Goal: Use online tool/utility: Utilize a website feature to perform a specific function

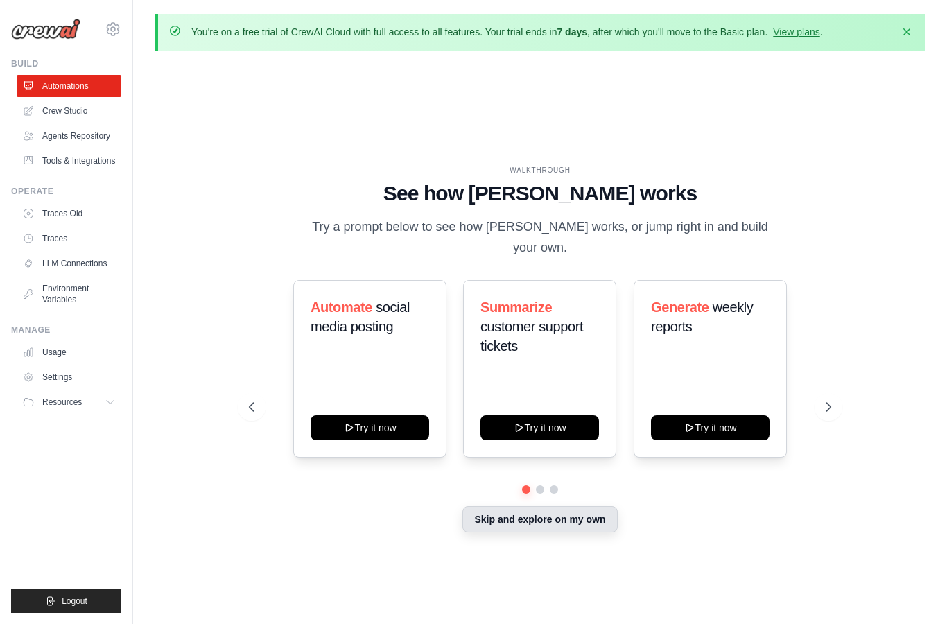
click at [588, 533] on button "Skip and explore on my own" at bounding box center [540, 519] width 155 height 26
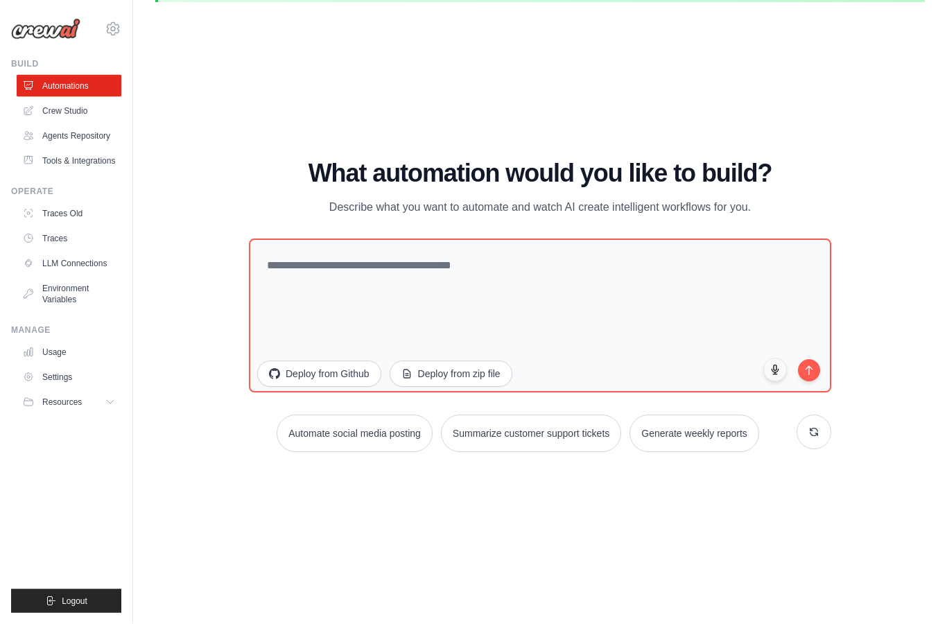
scroll to position [104, 0]
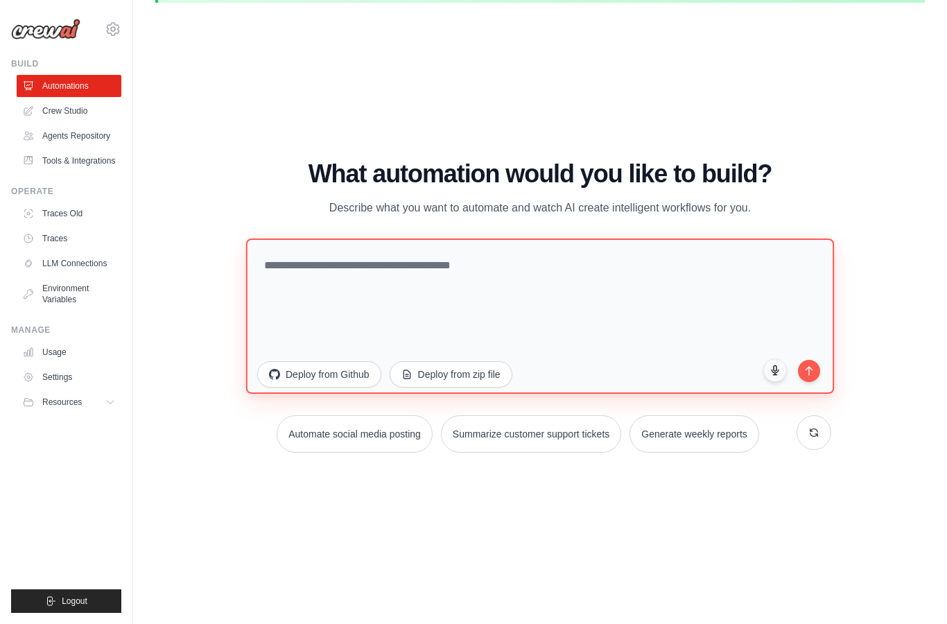
click at [429, 239] on textarea at bounding box center [540, 316] width 588 height 155
type textarea "*"
type textarea "**********"
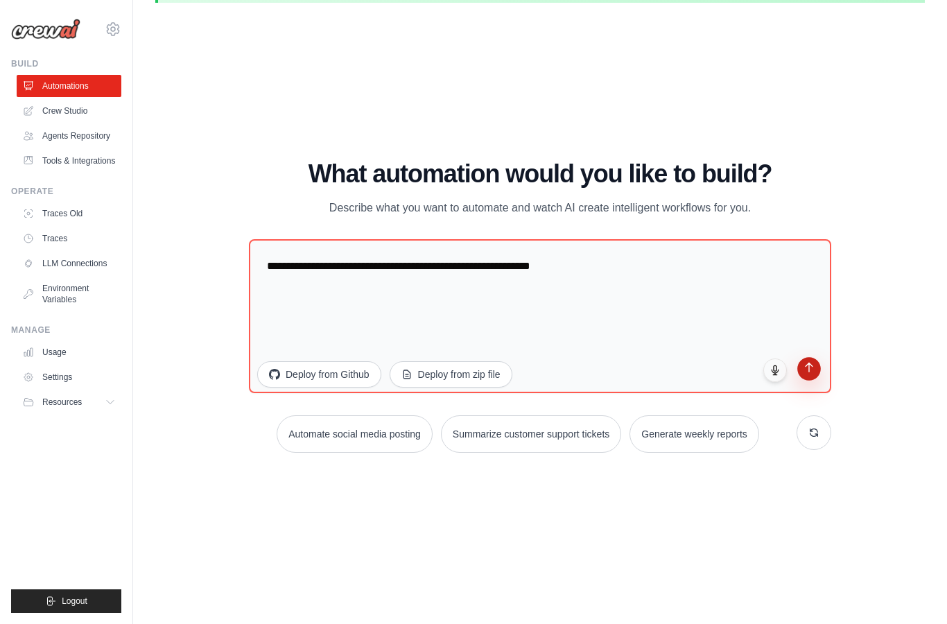
click at [809, 363] on icon "submit" at bounding box center [809, 367] width 7 height 9
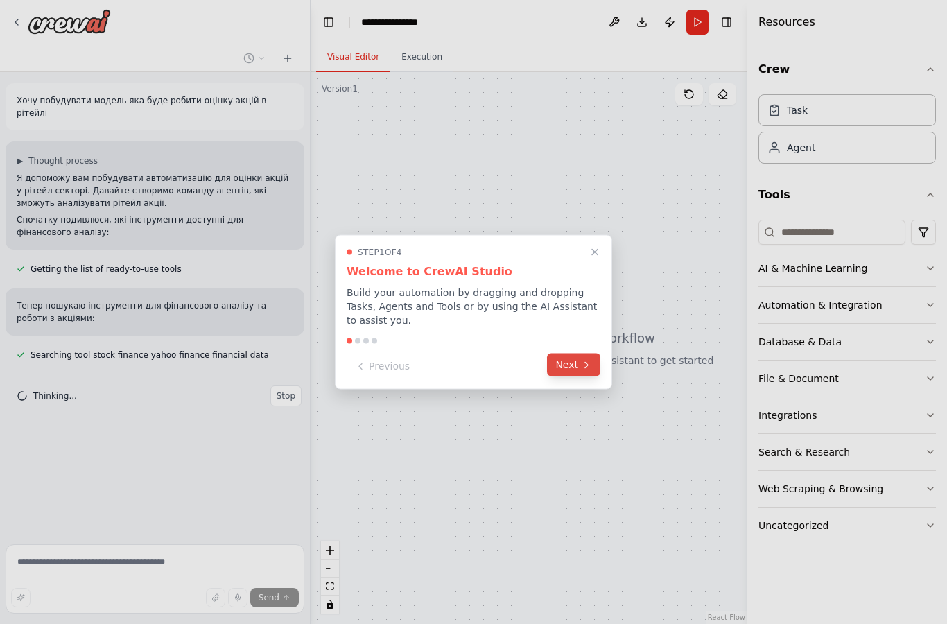
click at [576, 369] on button "Next" at bounding box center [573, 365] width 53 height 23
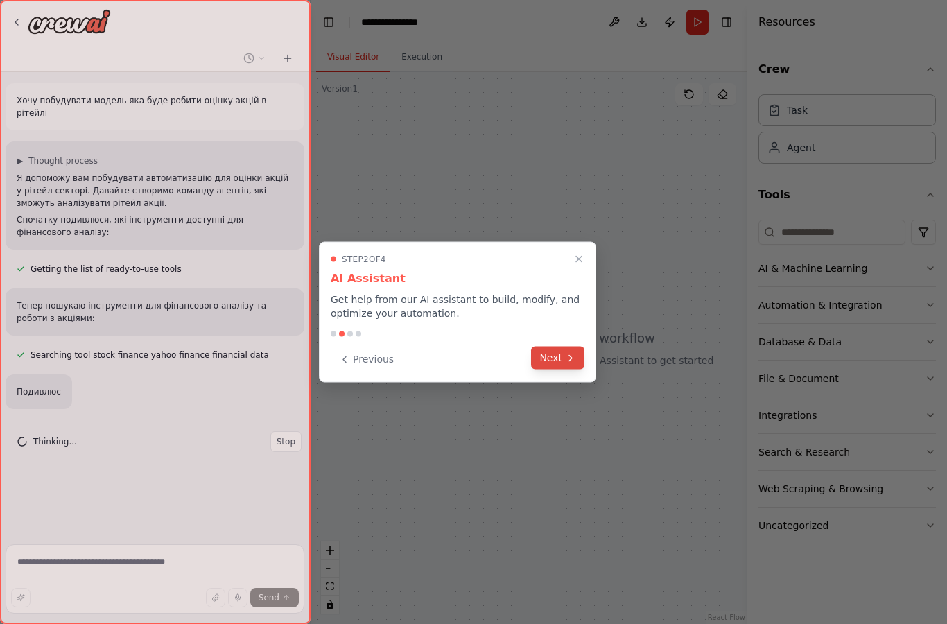
click at [576, 356] on icon at bounding box center [570, 357] width 11 height 11
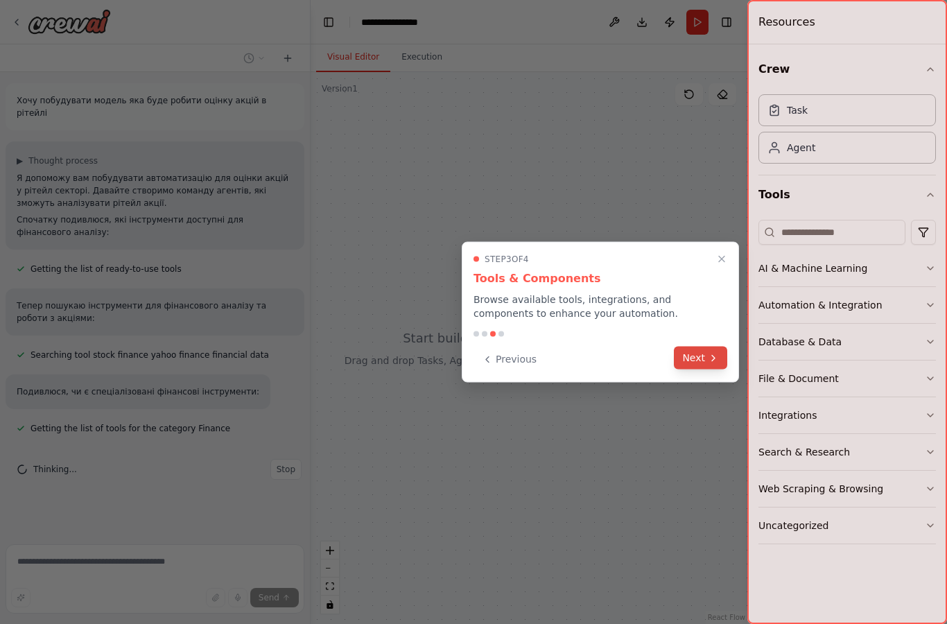
click at [699, 360] on button "Next" at bounding box center [700, 358] width 53 height 23
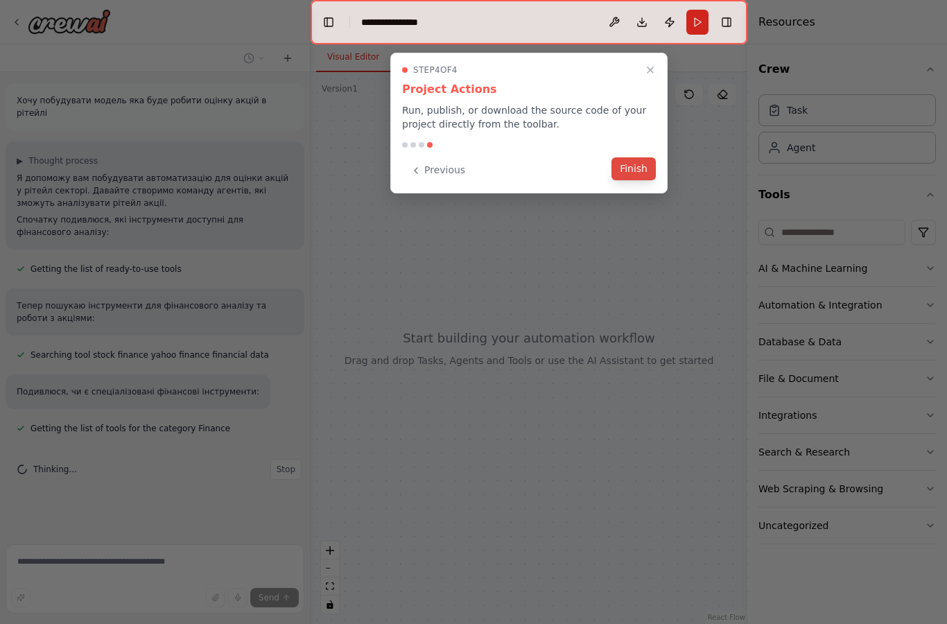
click at [629, 163] on button "Finish" at bounding box center [634, 168] width 44 height 23
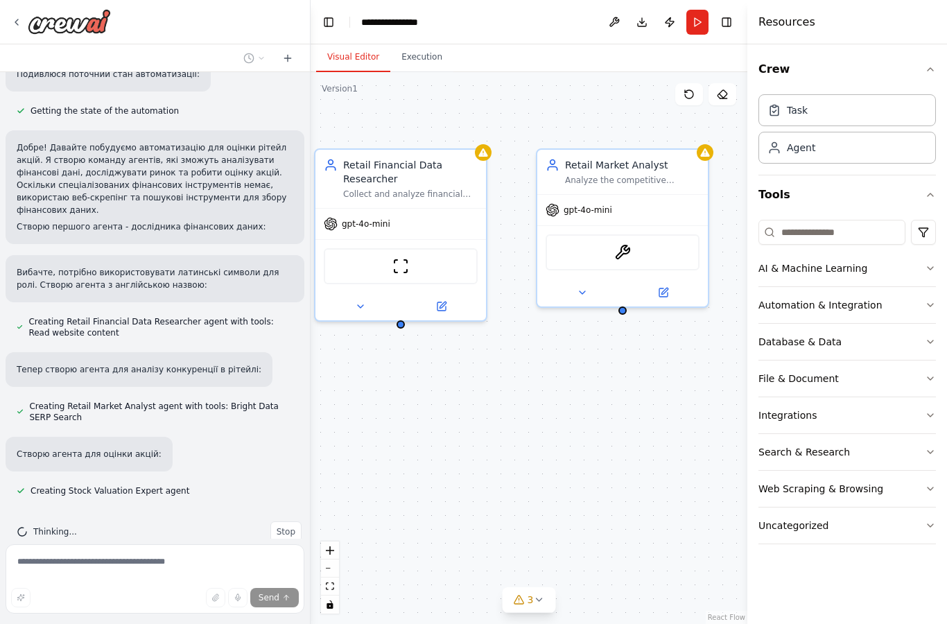
scroll to position [492, 0]
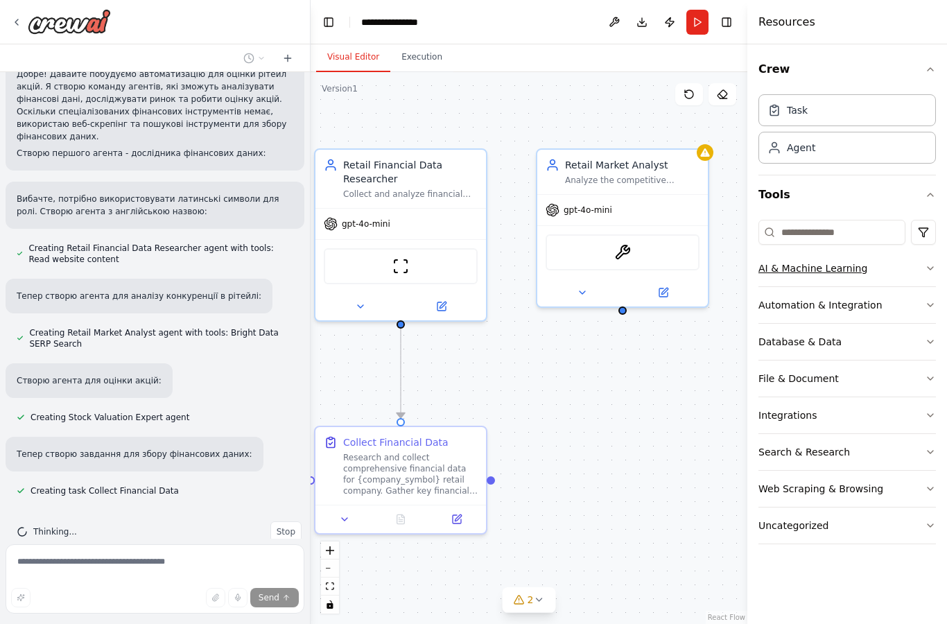
click at [929, 264] on icon "button" at bounding box center [930, 268] width 11 height 11
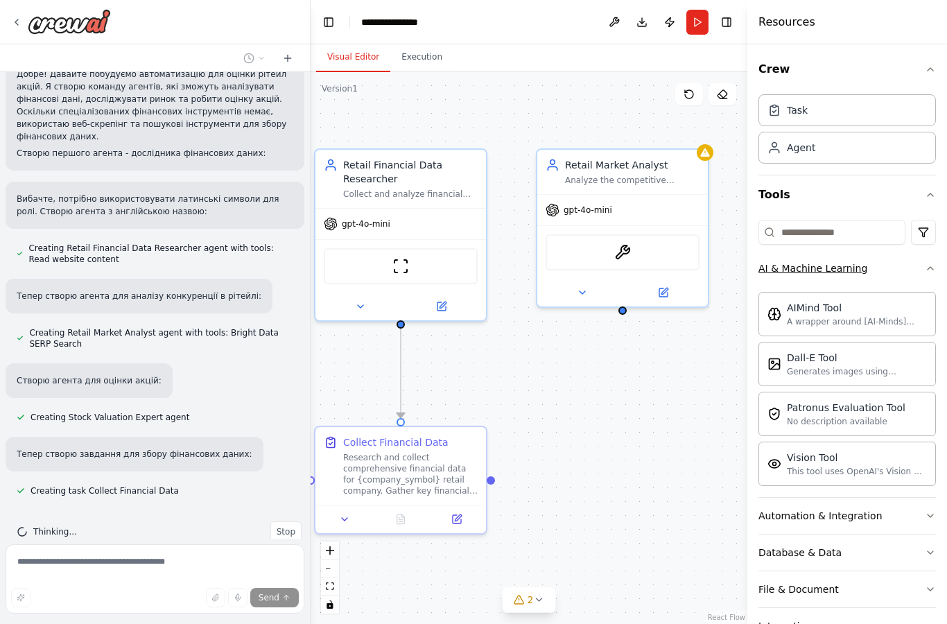
scroll to position [566, 0]
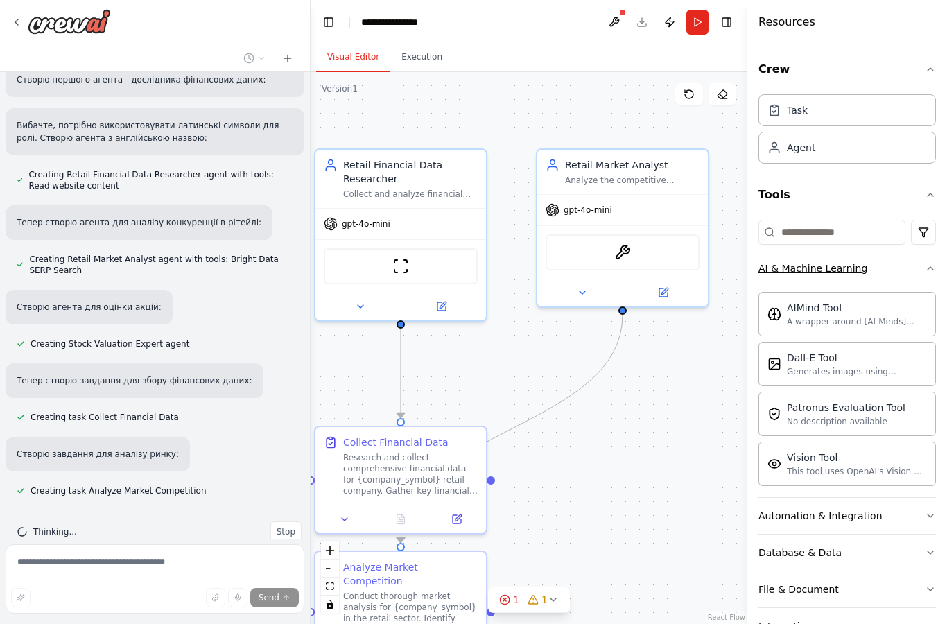
click at [935, 254] on button "AI & Machine Learning" at bounding box center [848, 268] width 178 height 36
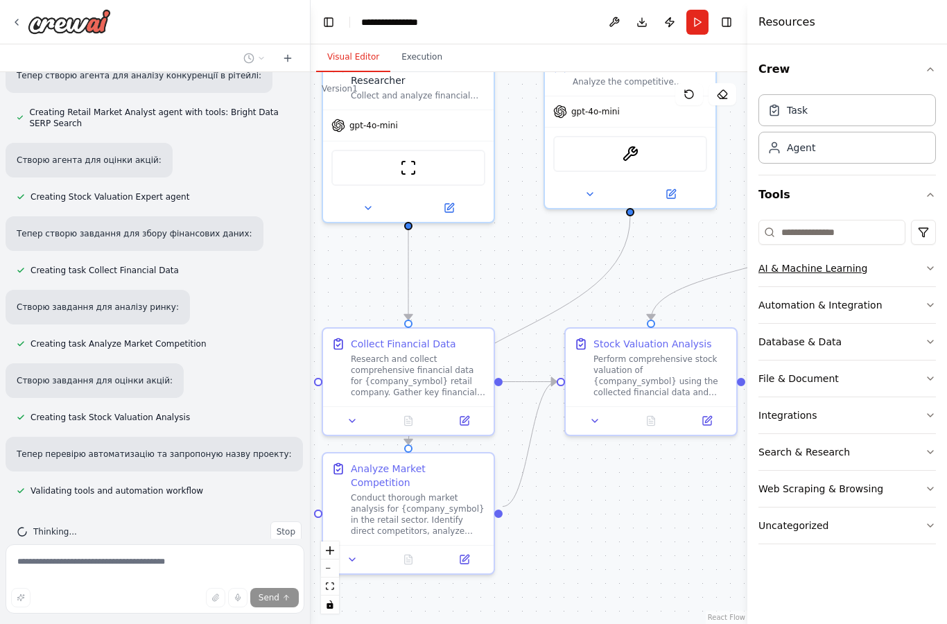
scroll to position [741, 0]
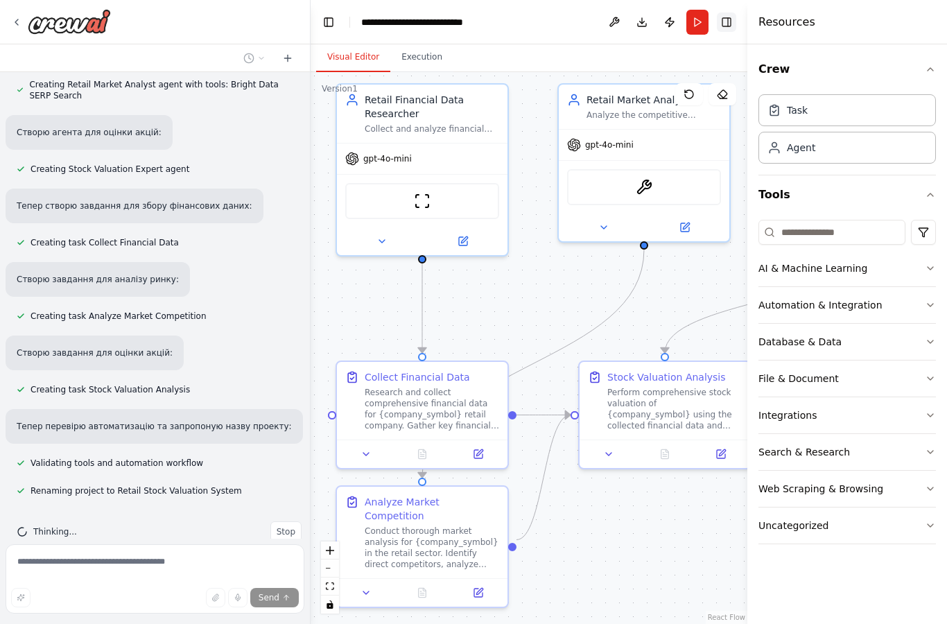
click at [722, 22] on button "Toggle Right Sidebar" at bounding box center [726, 21] width 19 height 19
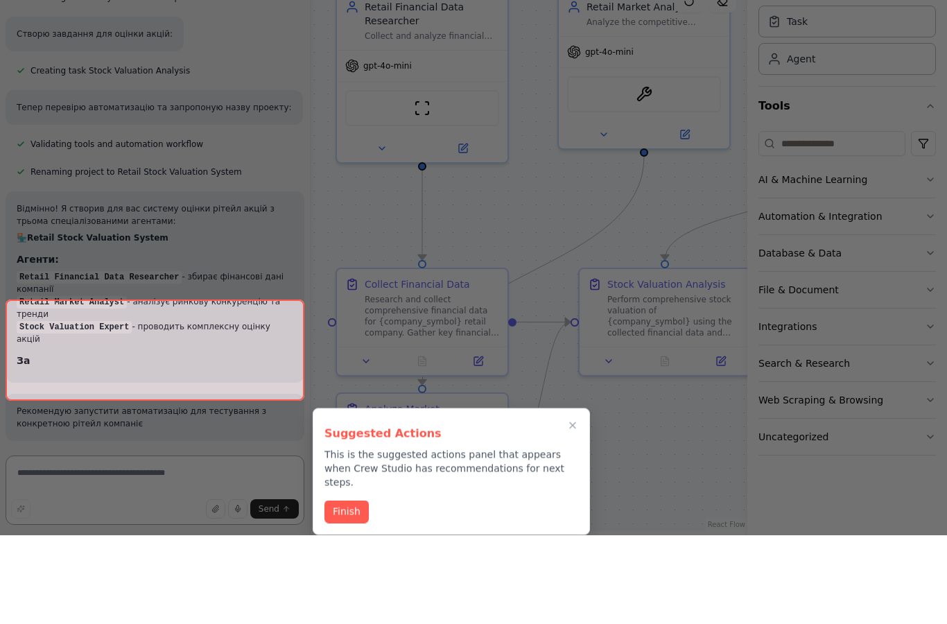
scroll to position [1047, 0]
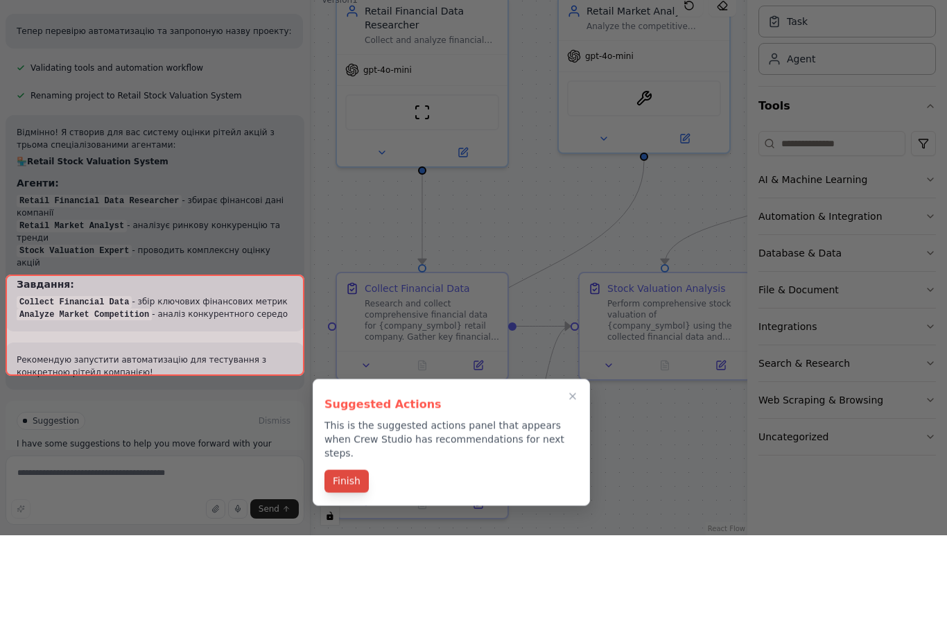
click at [351, 559] on button "Finish" at bounding box center [347, 570] width 44 height 23
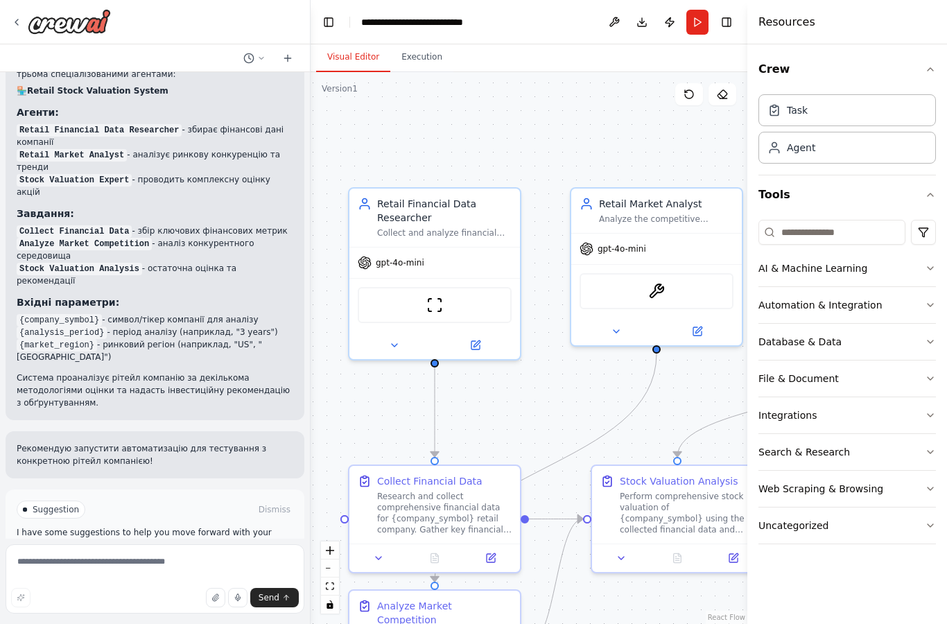
scroll to position [0, 0]
click at [727, 24] on button "Toggle Right Sidebar" at bounding box center [726, 21] width 19 height 19
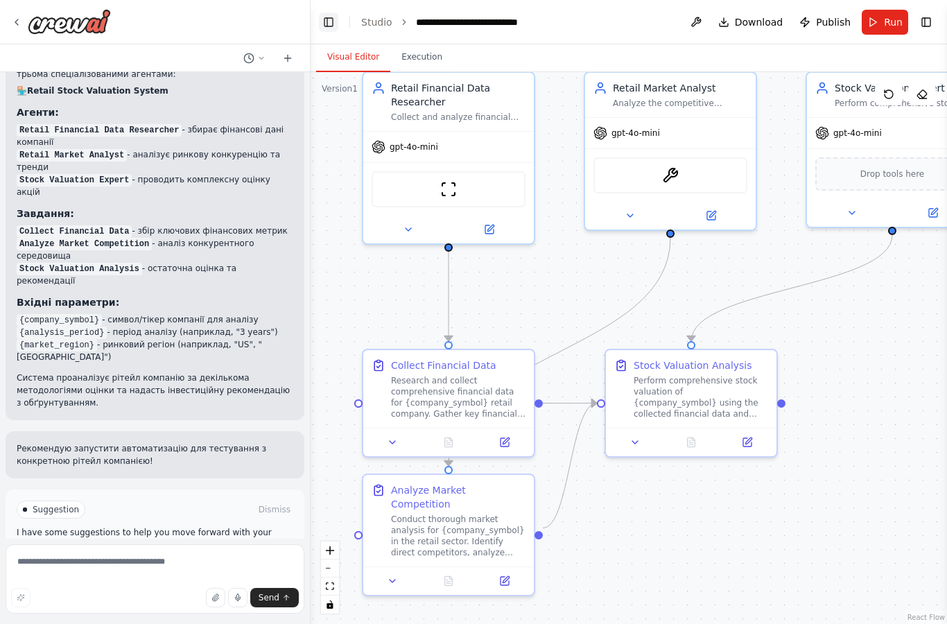
click at [326, 24] on button "Toggle Left Sidebar" at bounding box center [328, 21] width 19 height 19
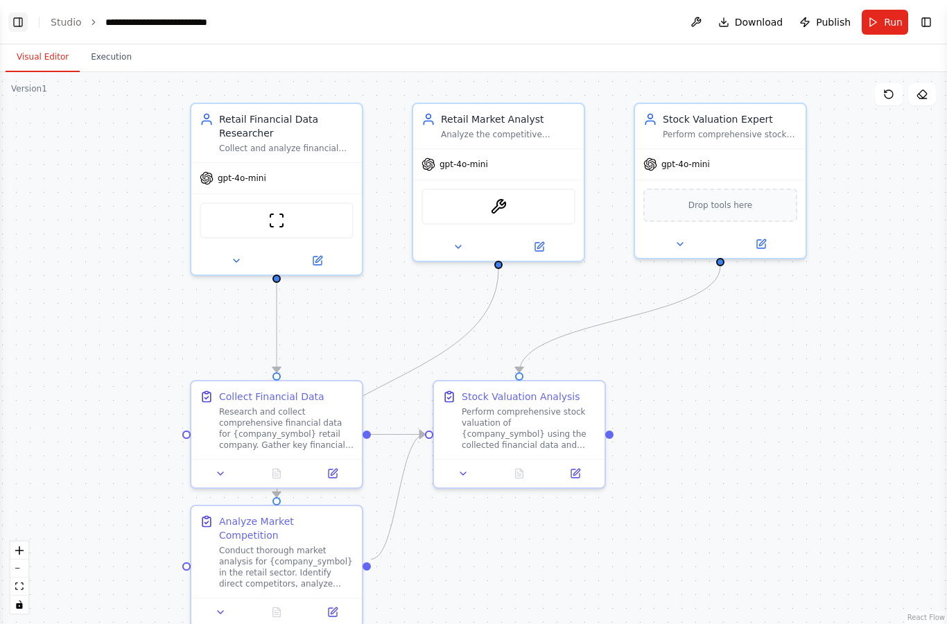
click at [9, 27] on button "Toggle Left Sidebar" at bounding box center [17, 21] width 19 height 19
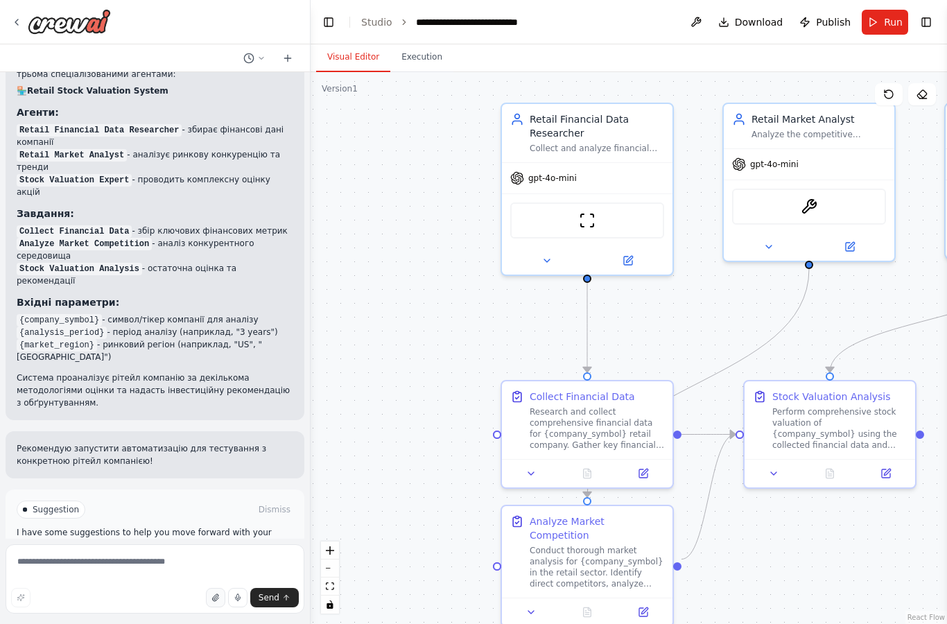
click at [216, 596] on icon "button" at bounding box center [215, 597] width 6 height 7
click at [215, 605] on button "button" at bounding box center [215, 597] width 19 height 19
click at [134, 572] on textarea at bounding box center [155, 578] width 299 height 69
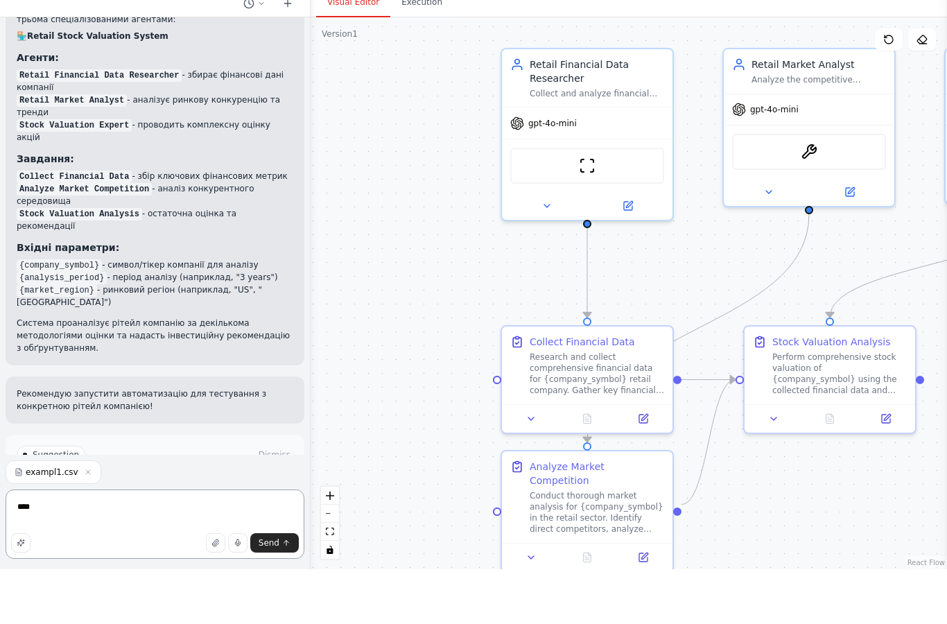
type textarea "****"
click at [352, 43] on button "Visual Editor" at bounding box center [353, 57] width 74 height 29
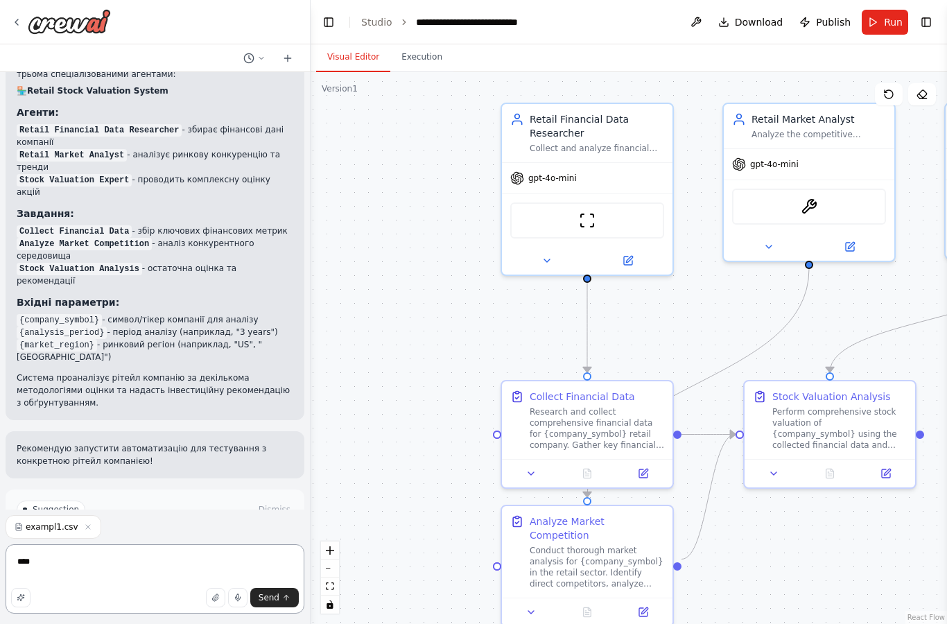
click at [126, 563] on textarea "****" at bounding box center [155, 578] width 299 height 69
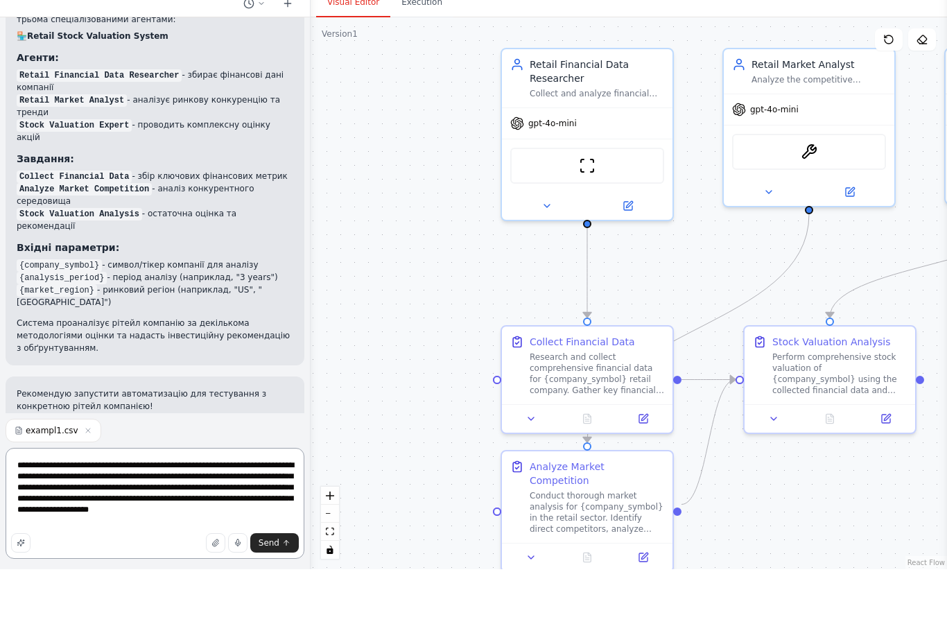
scroll to position [1, 0]
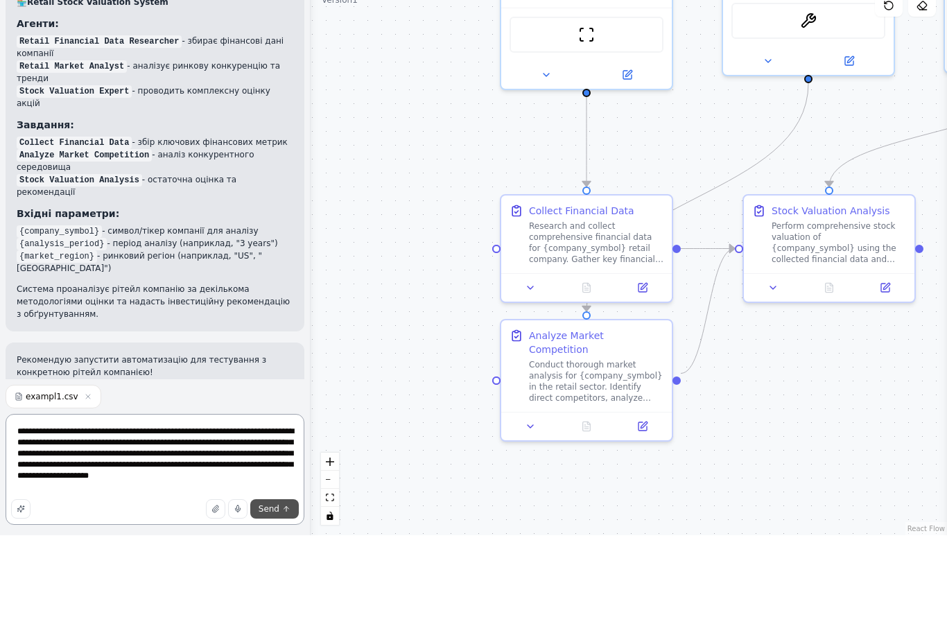
type textarea "**********"
click at [277, 592] on span "Send" at bounding box center [269, 597] width 21 height 11
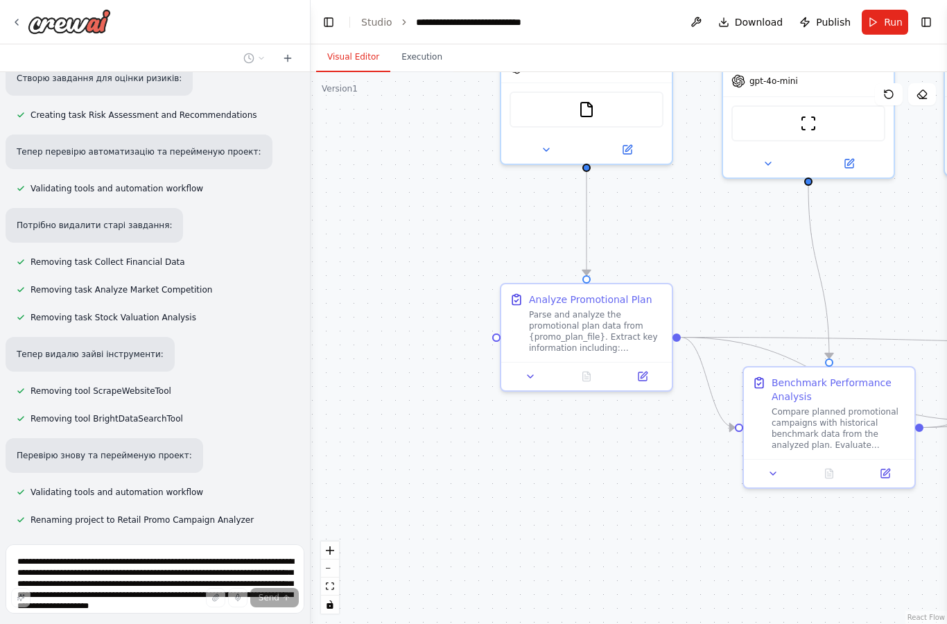
scroll to position [3340, 0]
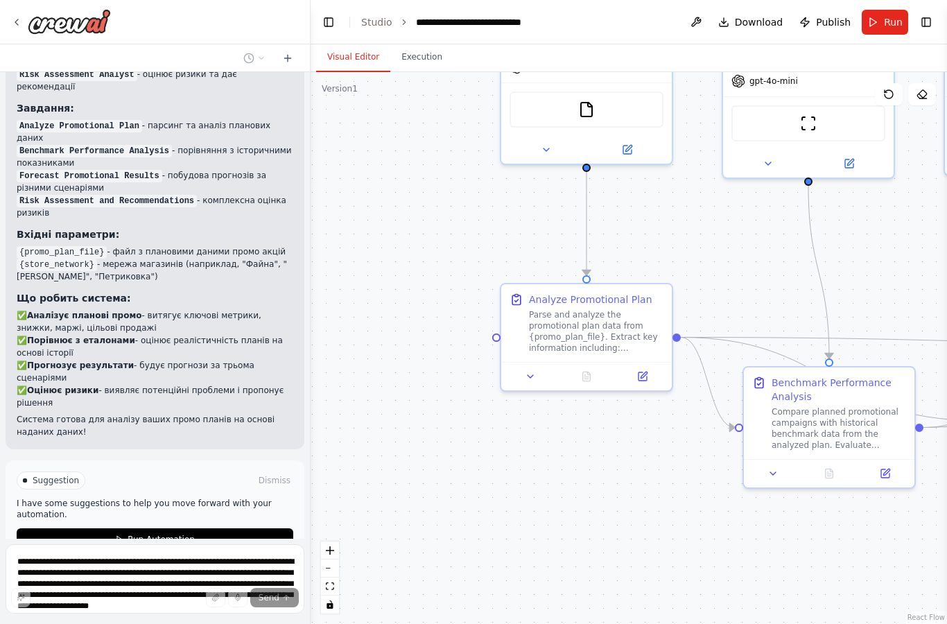
click at [286, 589] on span "Stop" at bounding box center [286, 594] width 19 height 11
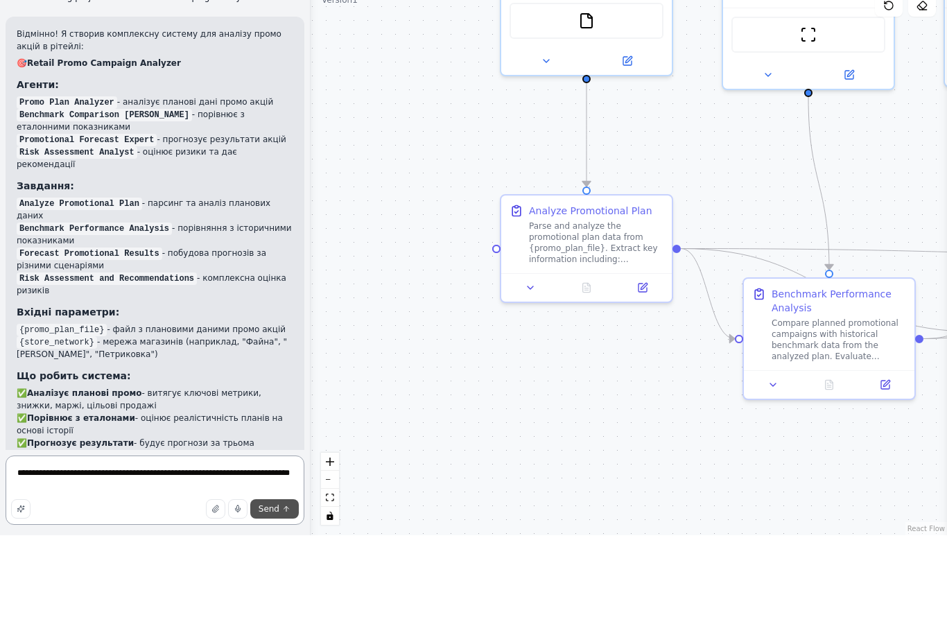
type textarea "**********"
click at [282, 588] on button "Send" at bounding box center [274, 597] width 49 height 19
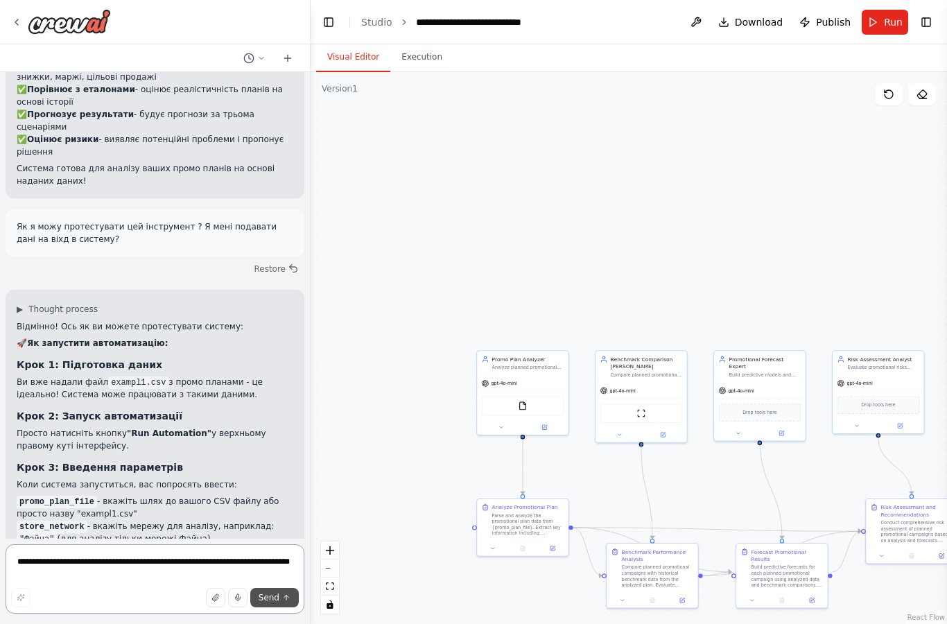
scroll to position [40, 0]
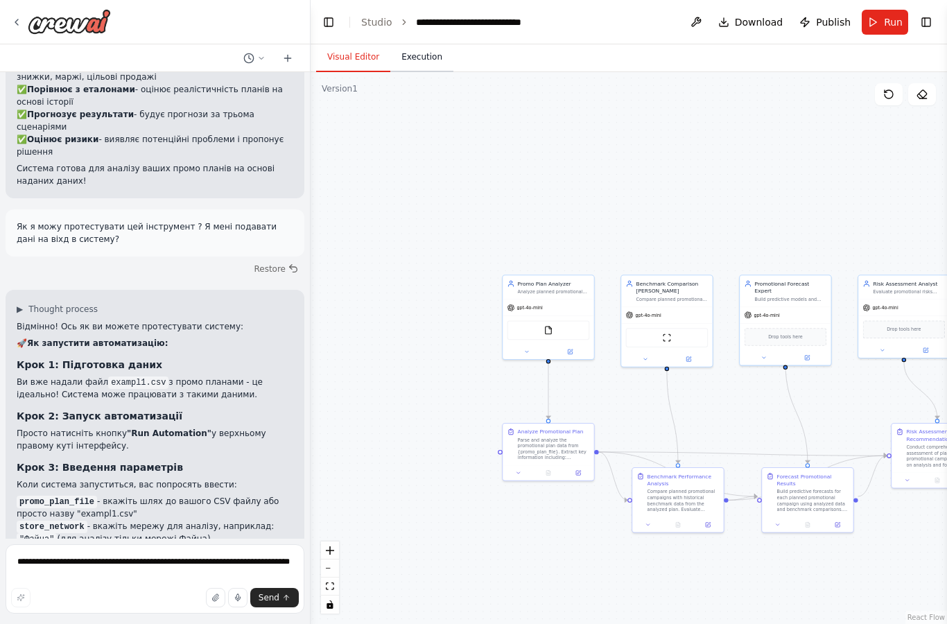
click at [425, 43] on button "Execution" at bounding box center [421, 57] width 63 height 29
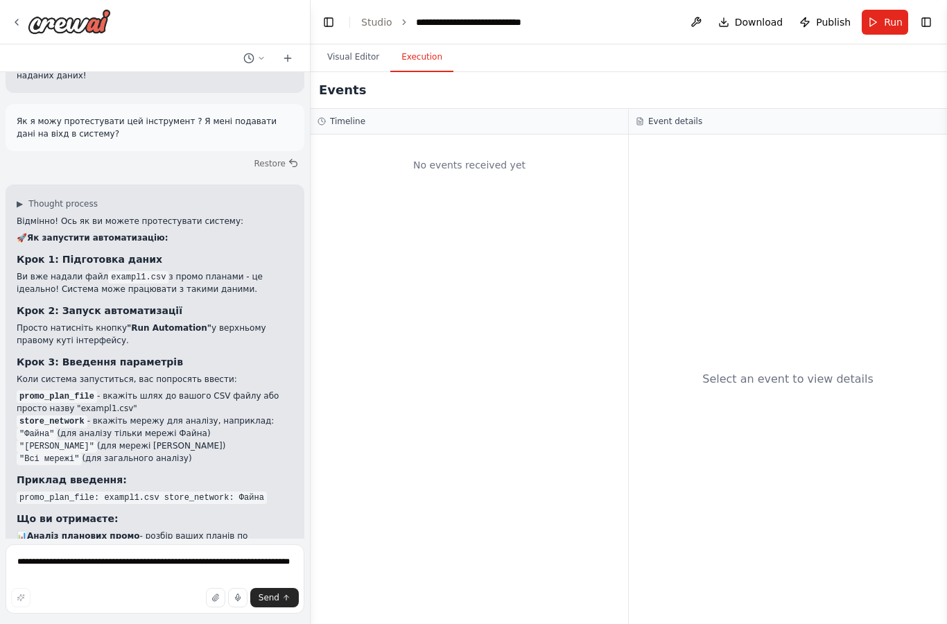
scroll to position [0, 0]
click at [357, 52] on button "Visual Editor" at bounding box center [353, 57] width 74 height 29
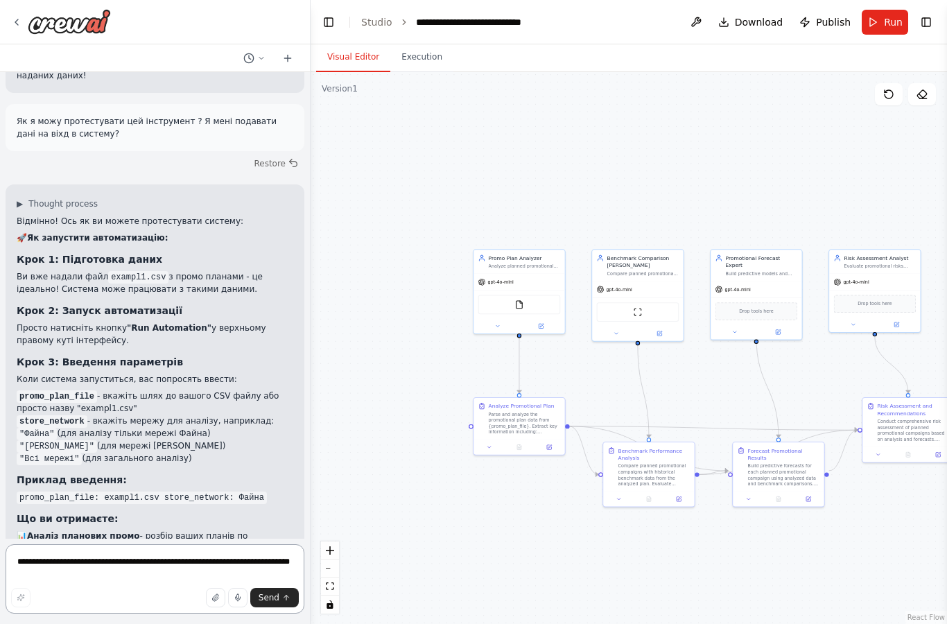
click at [189, 560] on textarea "**********" at bounding box center [155, 578] width 299 height 69
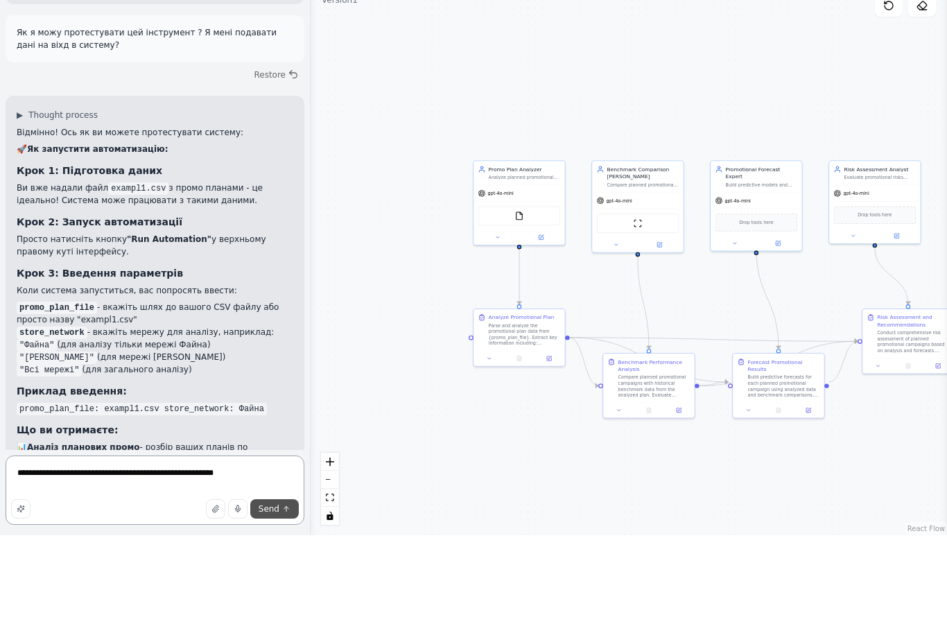
type textarea "**********"
click at [281, 588] on button "Send" at bounding box center [274, 597] width 49 height 19
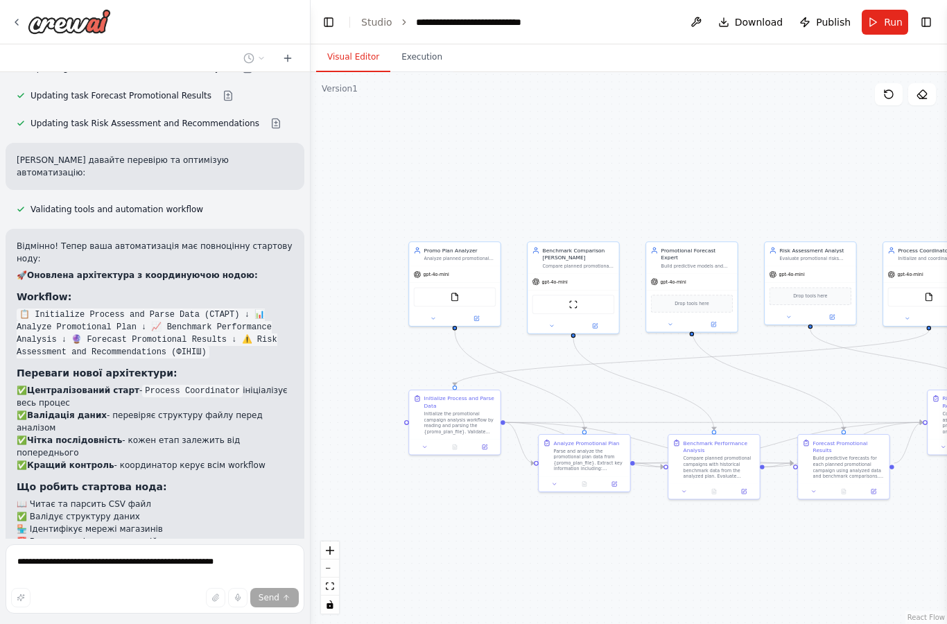
scroll to position [4826, 0]
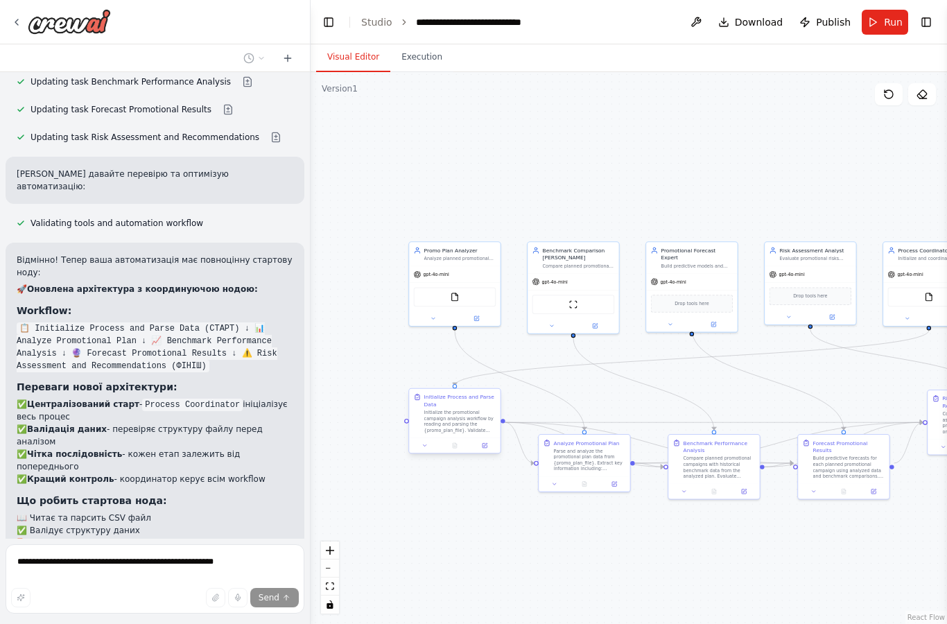
click at [456, 393] on div "Initialize Process and Parse Data Initialize the promotional campaign analysis …" at bounding box center [460, 413] width 72 height 40
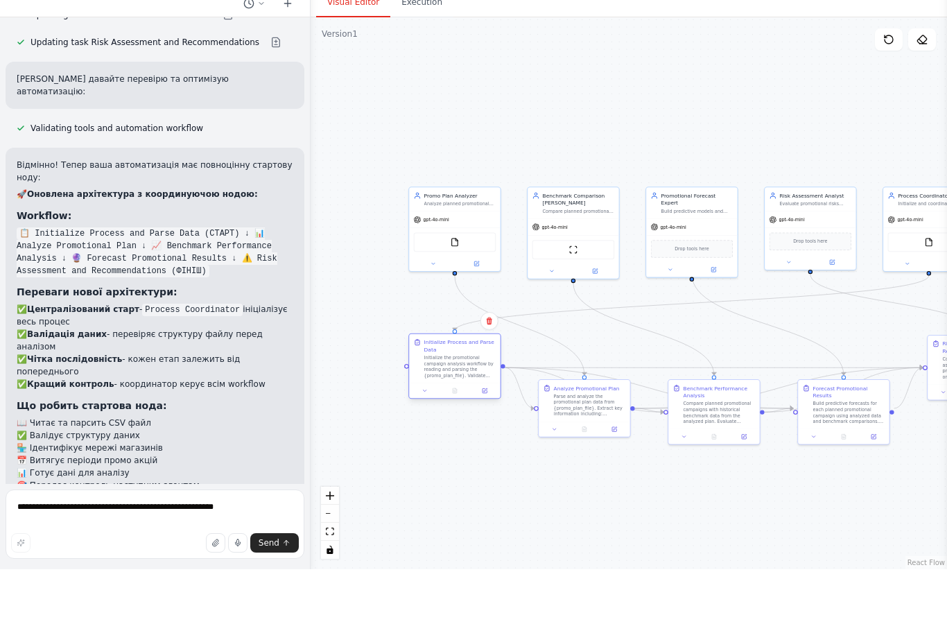
click at [449, 410] on div "Initialize the promotional campaign analysis workflow by reading and parsing th…" at bounding box center [460, 422] width 72 height 24
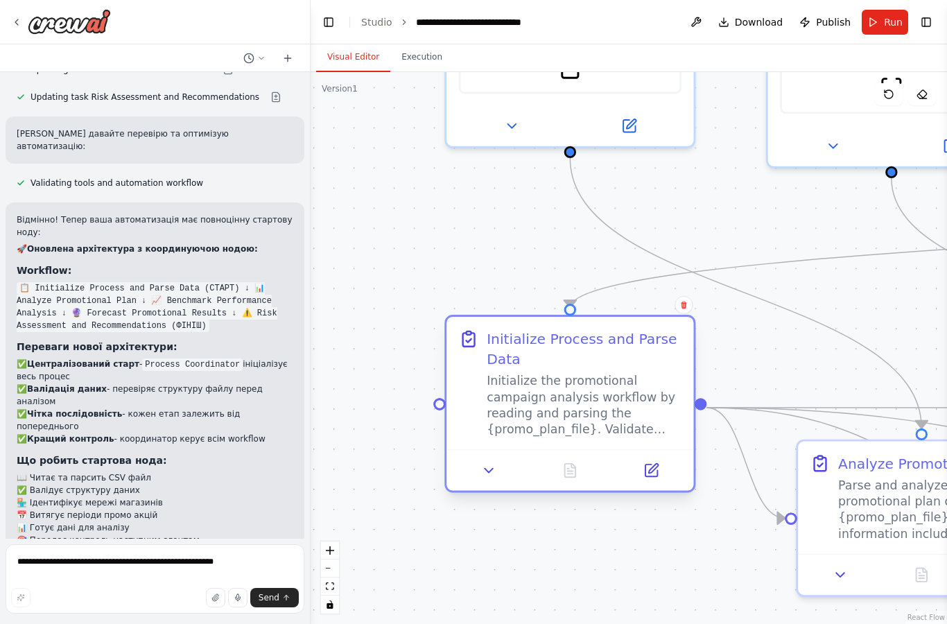
click at [664, 373] on div "Initialize the promotional campaign analysis workflow by reading and parsing th…" at bounding box center [584, 405] width 195 height 64
click at [653, 464] on icon at bounding box center [653, 469] width 10 height 10
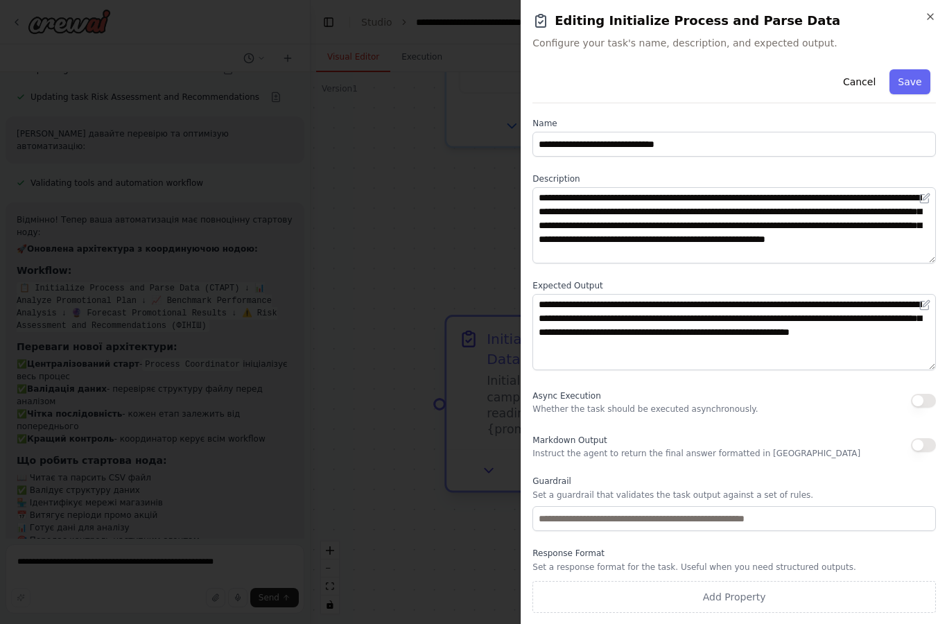
scroll to position [2, 0]
click at [447, 508] on div at bounding box center [473, 312] width 947 height 624
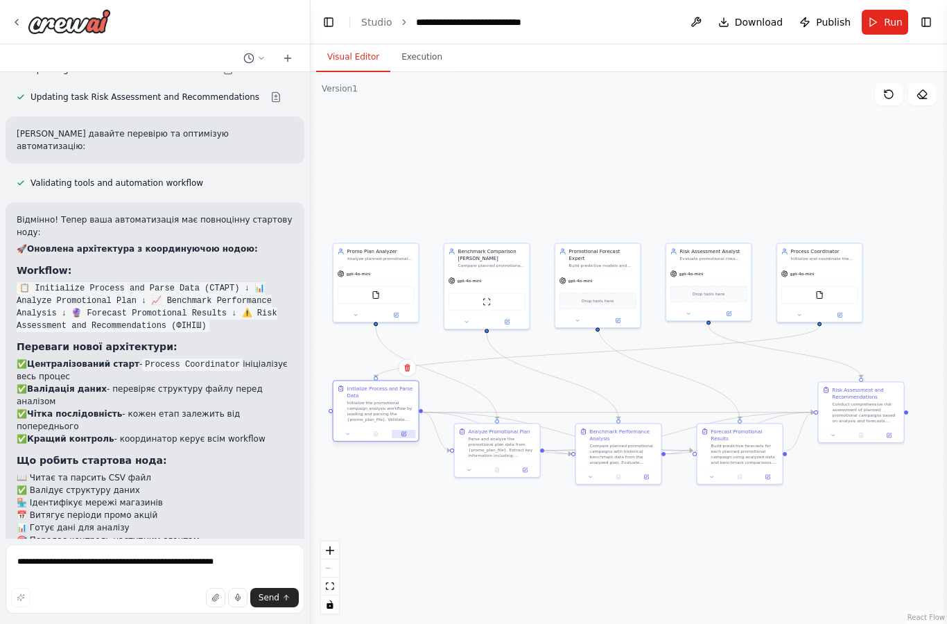
click at [400, 430] on button at bounding box center [404, 434] width 24 height 8
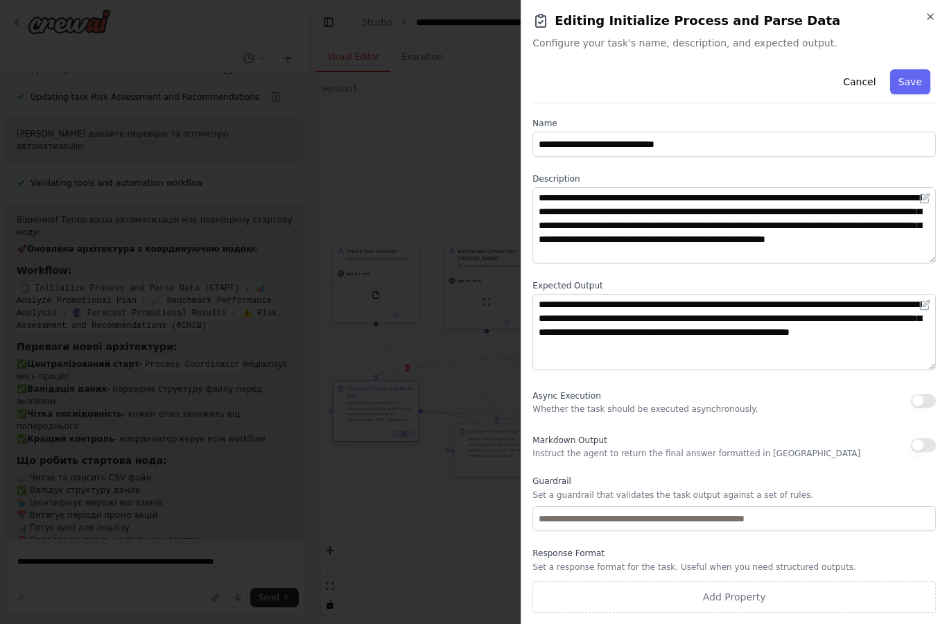
scroll to position [54, 0]
click at [830, 489] on div "Guardrail Set a guardrail that validates the task output against a set of rules." at bounding box center [735, 503] width 404 height 55
click at [844, 514] on input "text" at bounding box center [735, 518] width 404 height 25
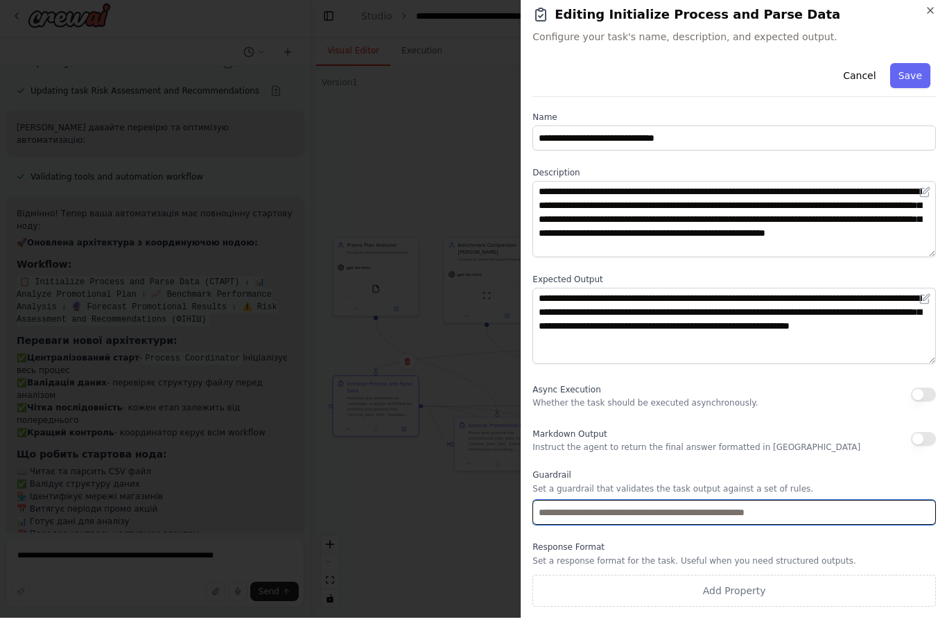
scroll to position [55, 0]
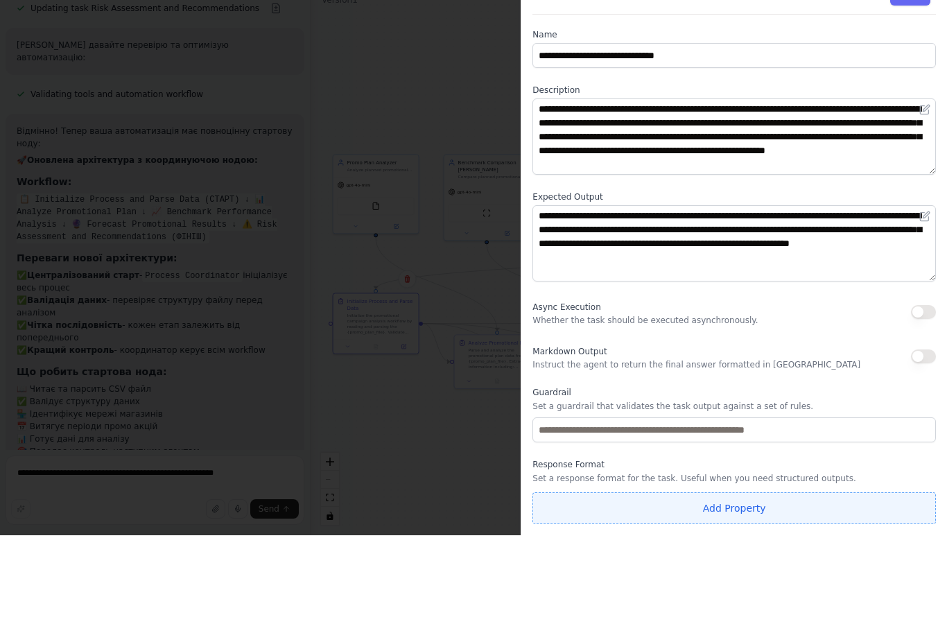
click at [796, 581] on button "Add Property" at bounding box center [735, 597] width 404 height 32
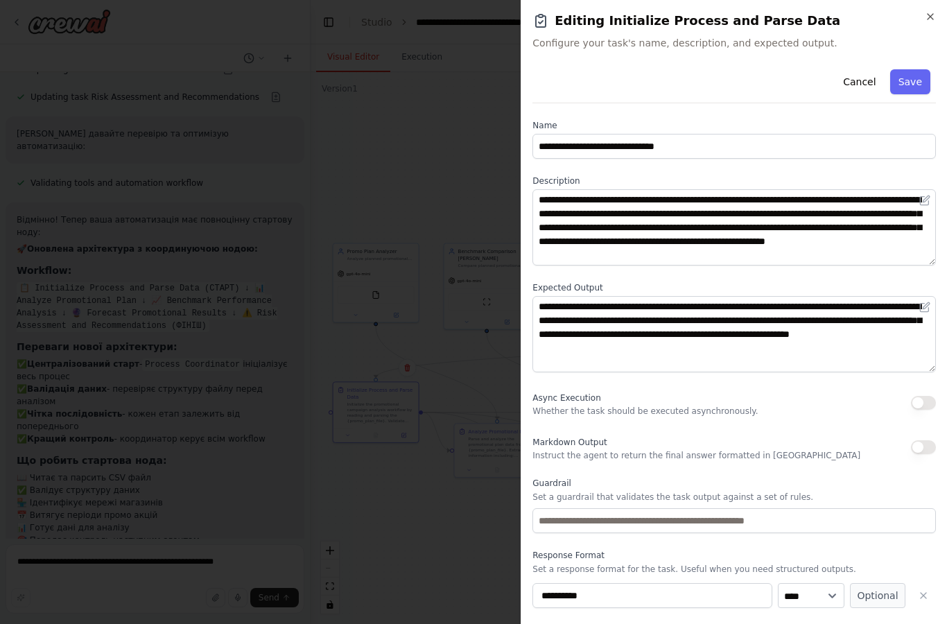
scroll to position [13, 0]
click at [446, 499] on div at bounding box center [473, 312] width 947 height 624
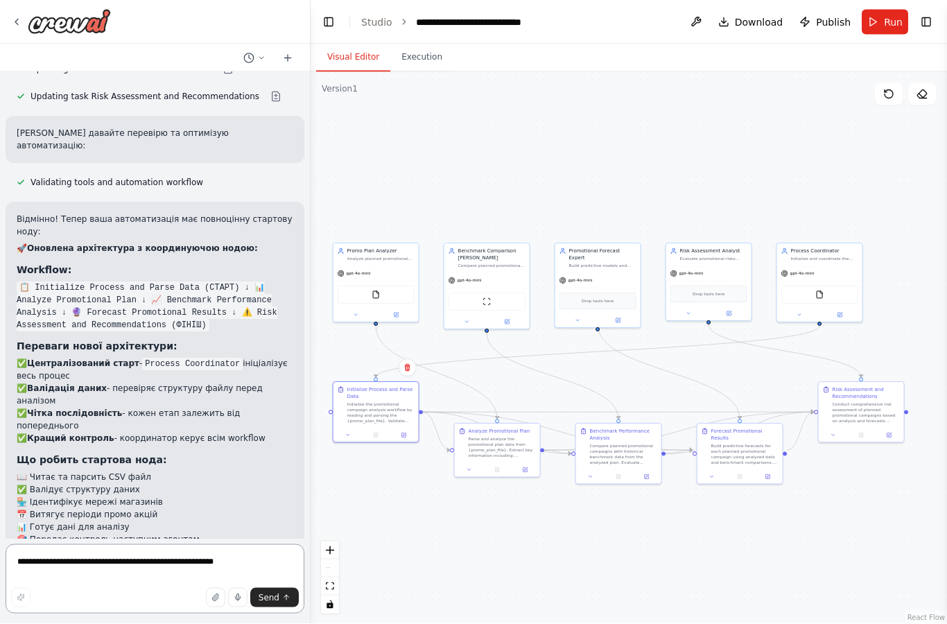
click at [58, 570] on textarea "**********" at bounding box center [155, 578] width 299 height 69
